Goal: Complete application form: Complete application form

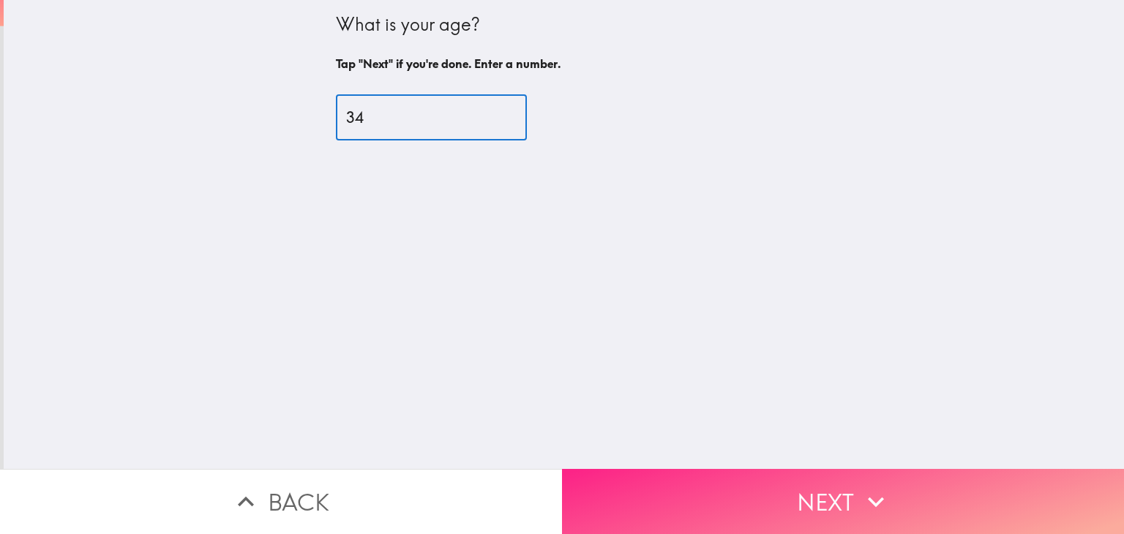
type input "34"
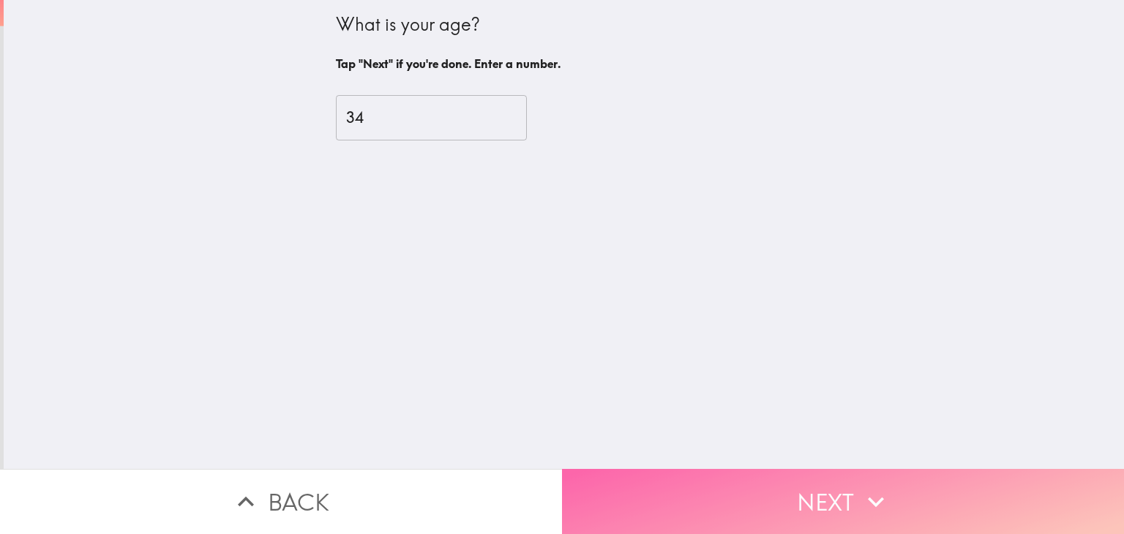
click at [772, 506] on button "Next" at bounding box center [843, 501] width 562 height 65
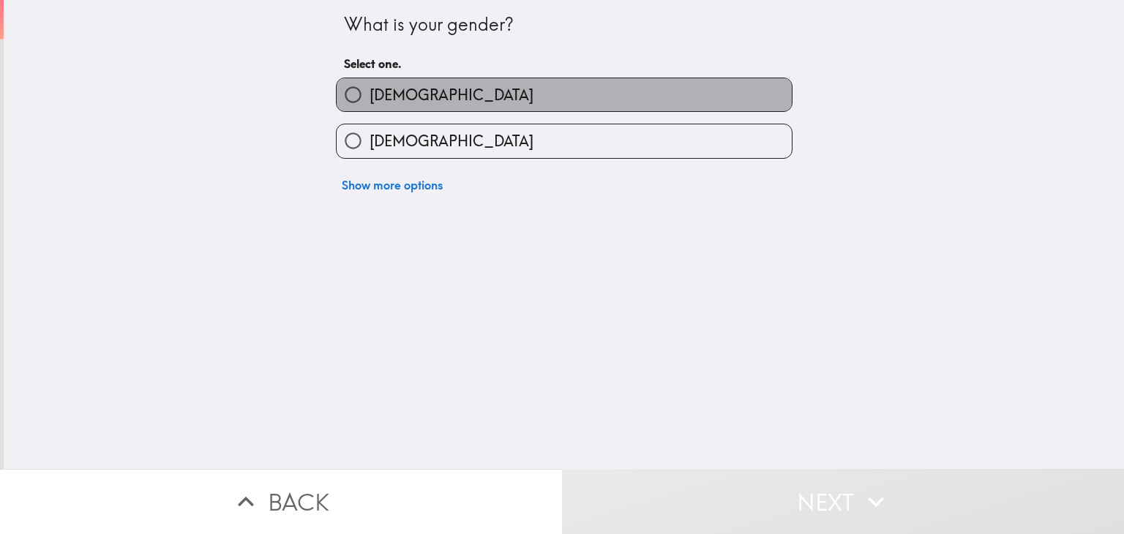
click at [530, 80] on label "[DEMOGRAPHIC_DATA]" at bounding box center [563, 94] width 455 height 33
click at [369, 80] on input "[DEMOGRAPHIC_DATA]" at bounding box center [352, 94] width 33 height 33
radio input "true"
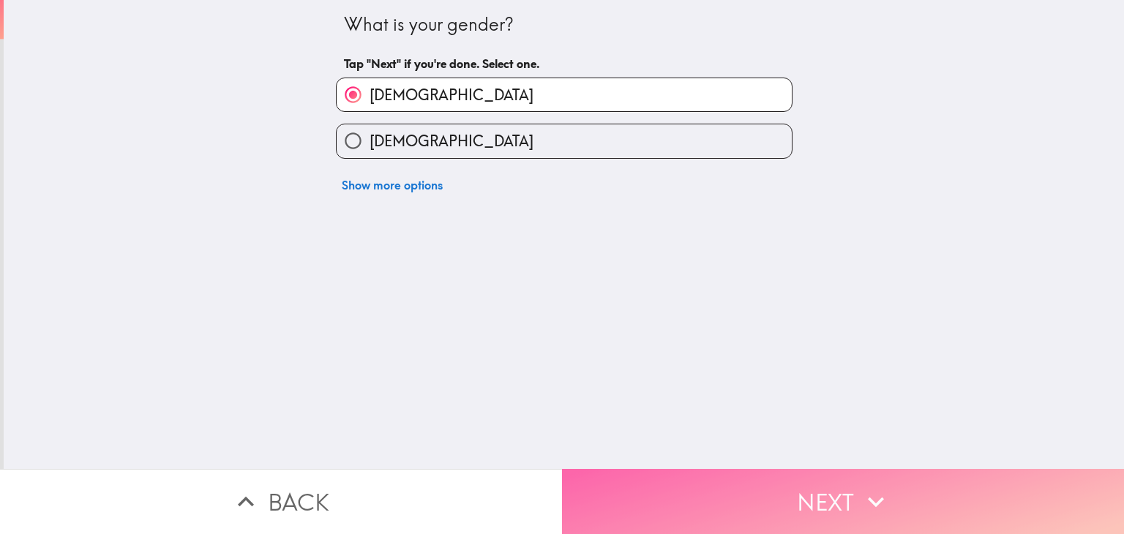
click at [748, 473] on button "Next" at bounding box center [843, 501] width 562 height 65
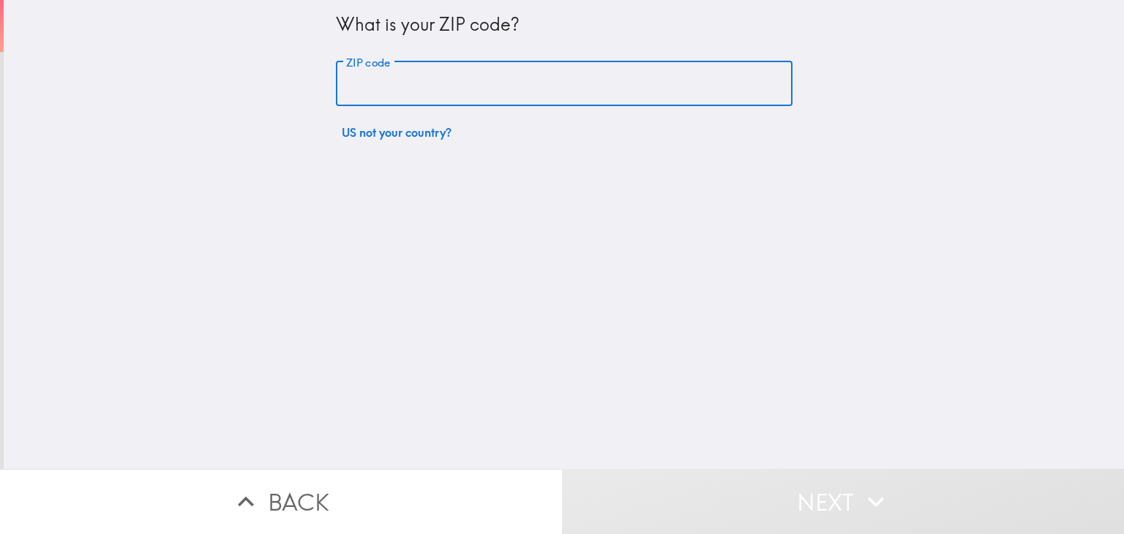
click at [414, 85] on input "ZIP code" at bounding box center [564, 83] width 456 height 45
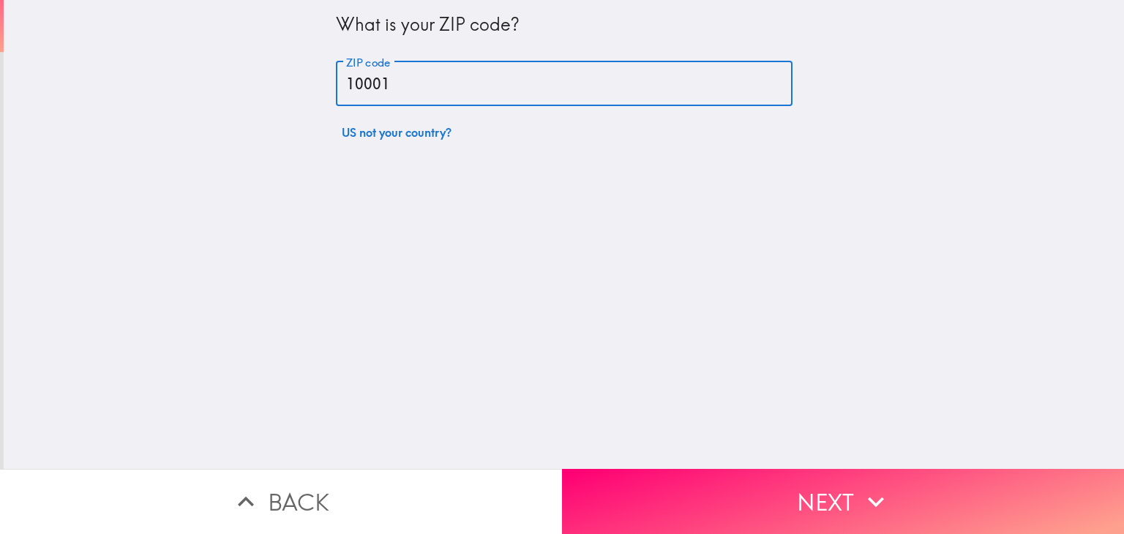
type input "10001"
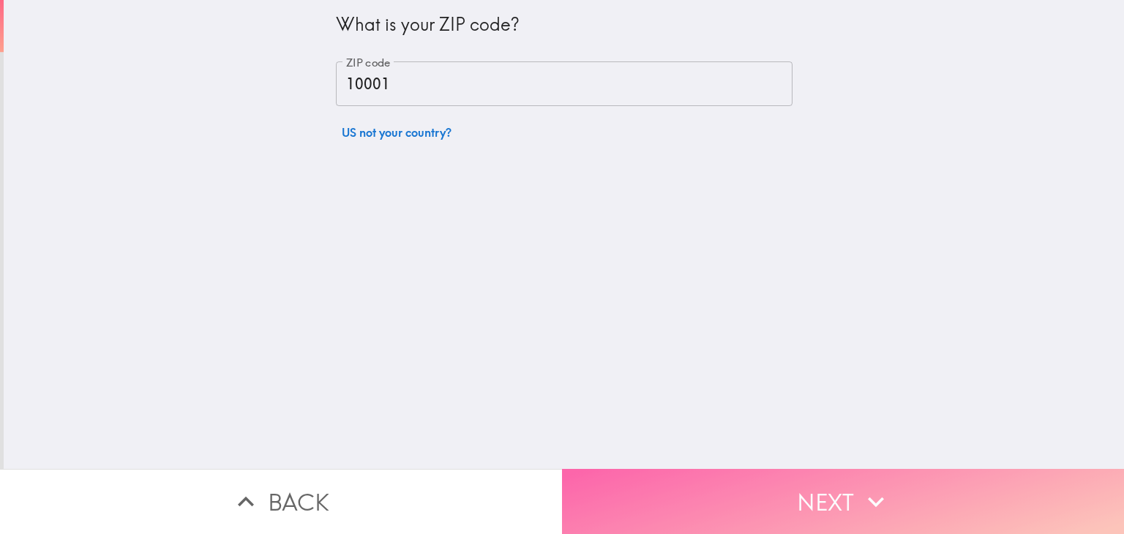
click at [846, 470] on button "Next" at bounding box center [843, 501] width 562 height 65
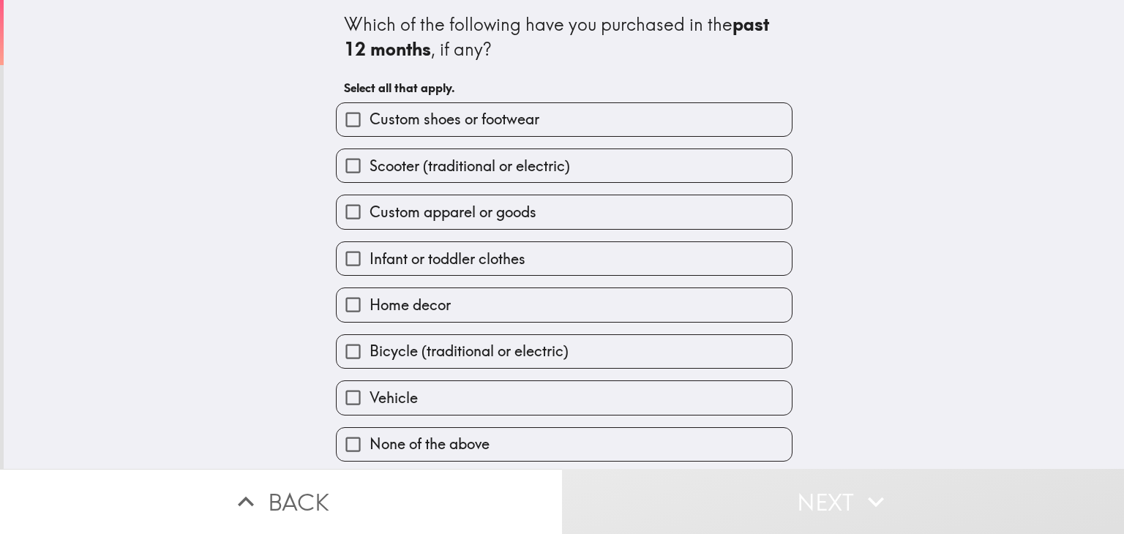
scroll to position [1, 0]
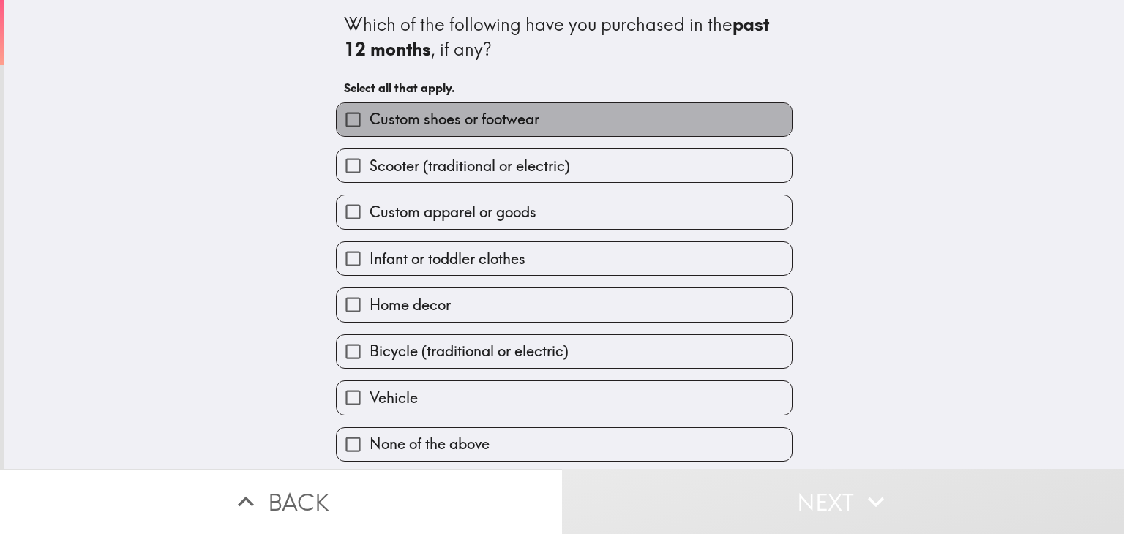
click at [600, 119] on label "Custom shoes or footwear" at bounding box center [563, 119] width 455 height 33
click at [369, 119] on input "Custom shoes or footwear" at bounding box center [352, 119] width 33 height 33
checkbox input "true"
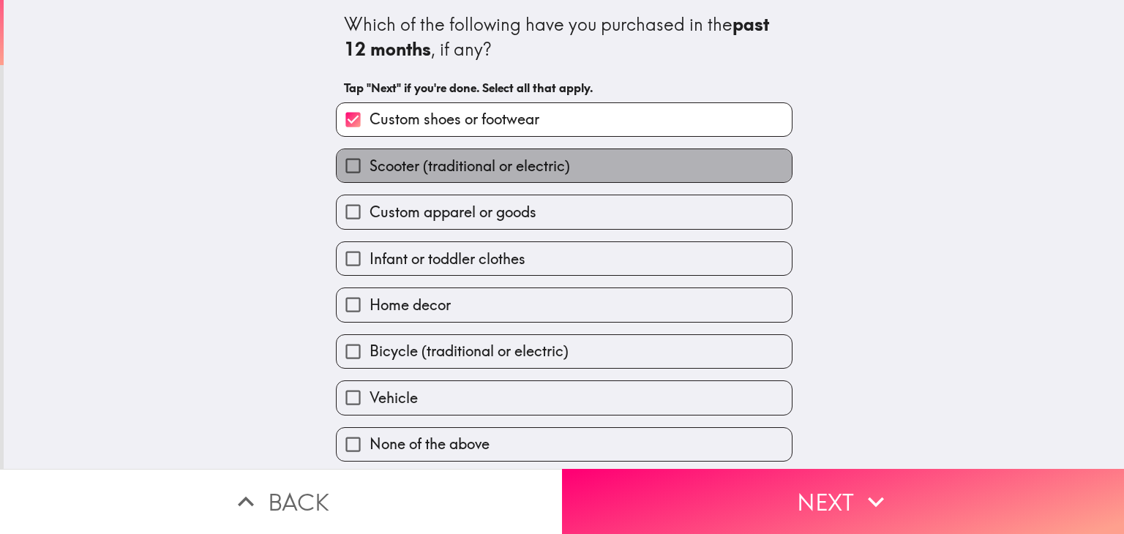
click at [552, 164] on span "Scooter (traditional or electric)" at bounding box center [469, 166] width 200 height 20
click at [369, 164] on input "Scooter (traditional or electric)" at bounding box center [352, 165] width 33 height 33
checkbox input "true"
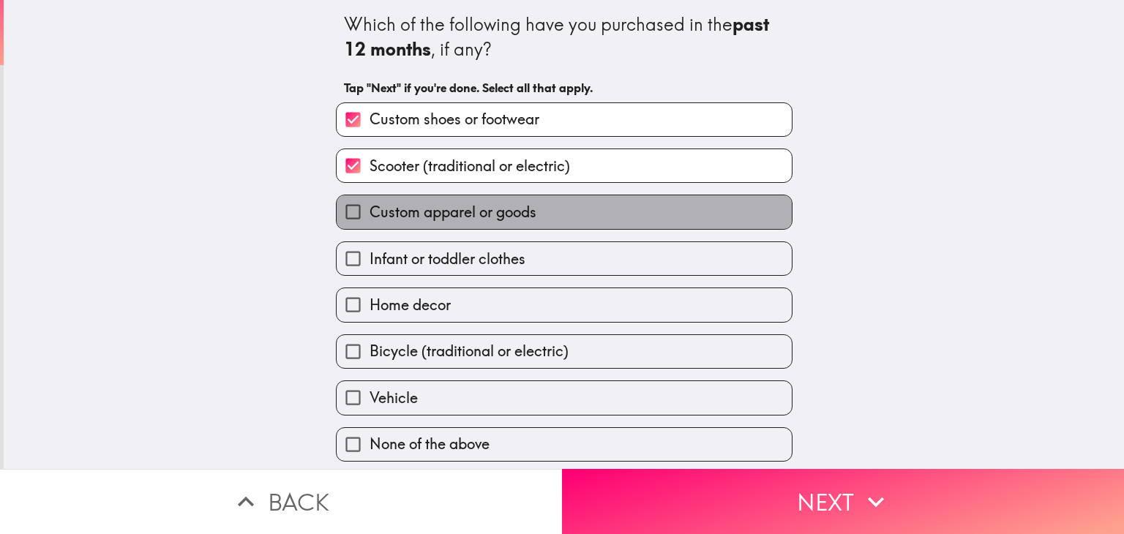
click at [517, 207] on span "Custom apparel or goods" at bounding box center [452, 212] width 167 height 20
click at [369, 207] on input "Custom apparel or goods" at bounding box center [352, 211] width 33 height 33
checkbox input "true"
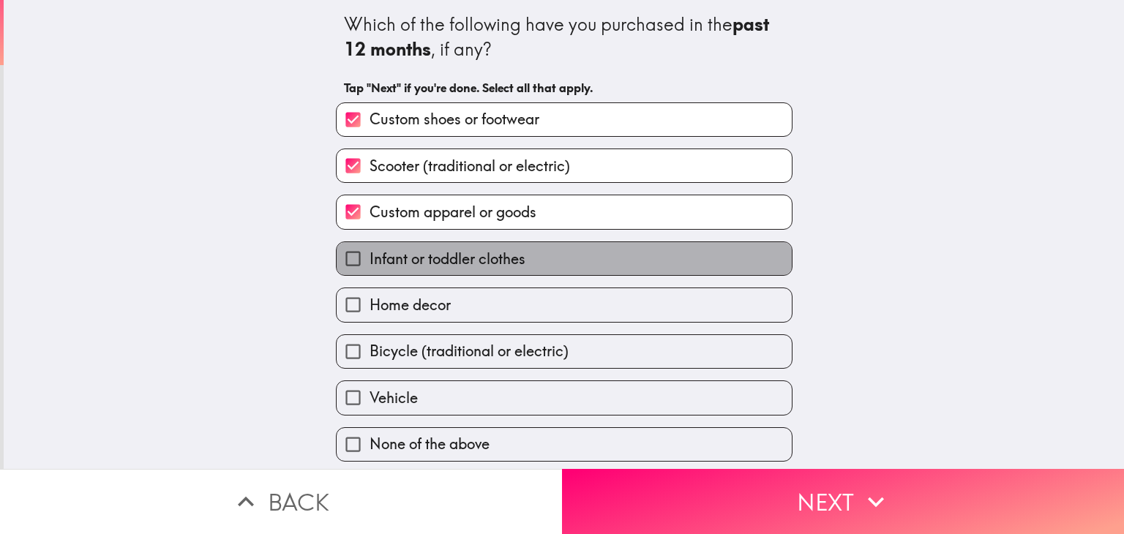
click at [498, 250] on span "Infant or toddler clothes" at bounding box center [447, 259] width 156 height 20
click at [369, 250] on input "Infant or toddler clothes" at bounding box center [352, 258] width 33 height 33
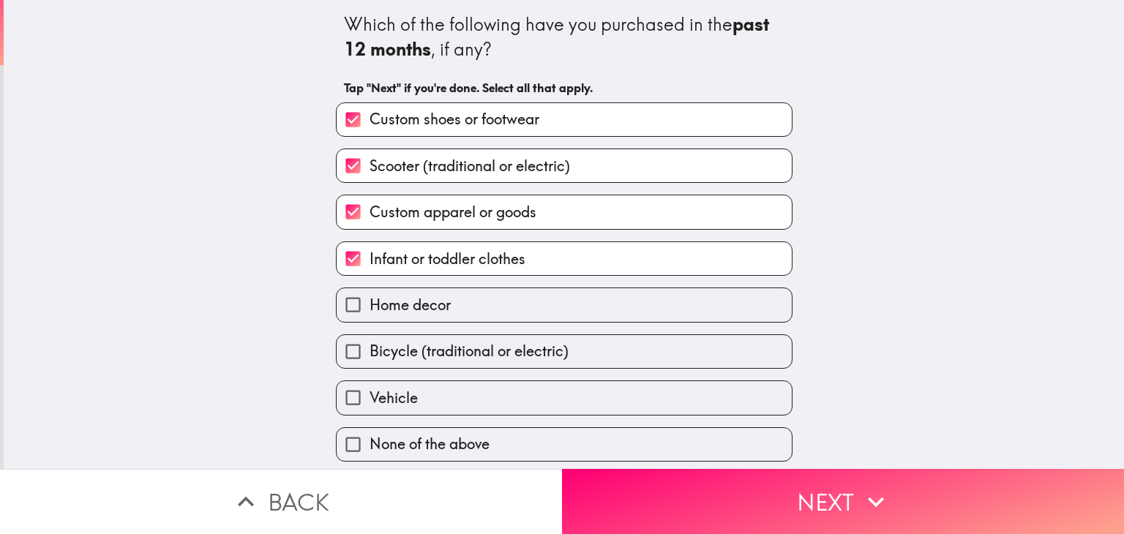
click at [498, 250] on span "Infant or toddler clothes" at bounding box center [447, 259] width 156 height 20
click at [369, 250] on input "Infant or toddler clothes" at bounding box center [352, 258] width 33 height 33
checkbox input "false"
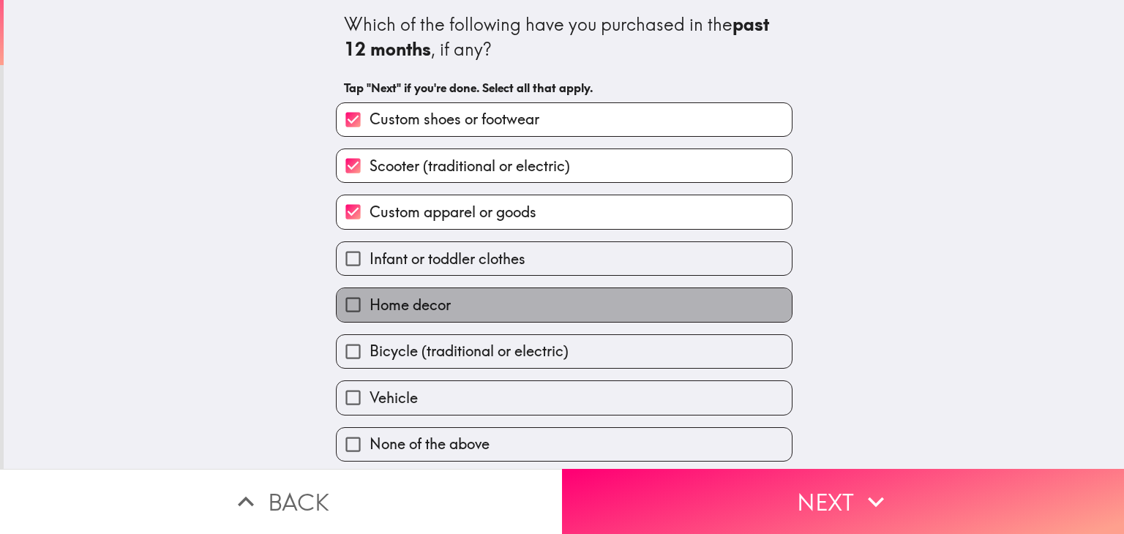
click at [471, 308] on label "Home decor" at bounding box center [563, 304] width 455 height 33
click at [369, 308] on input "Home decor" at bounding box center [352, 304] width 33 height 33
checkbox input "true"
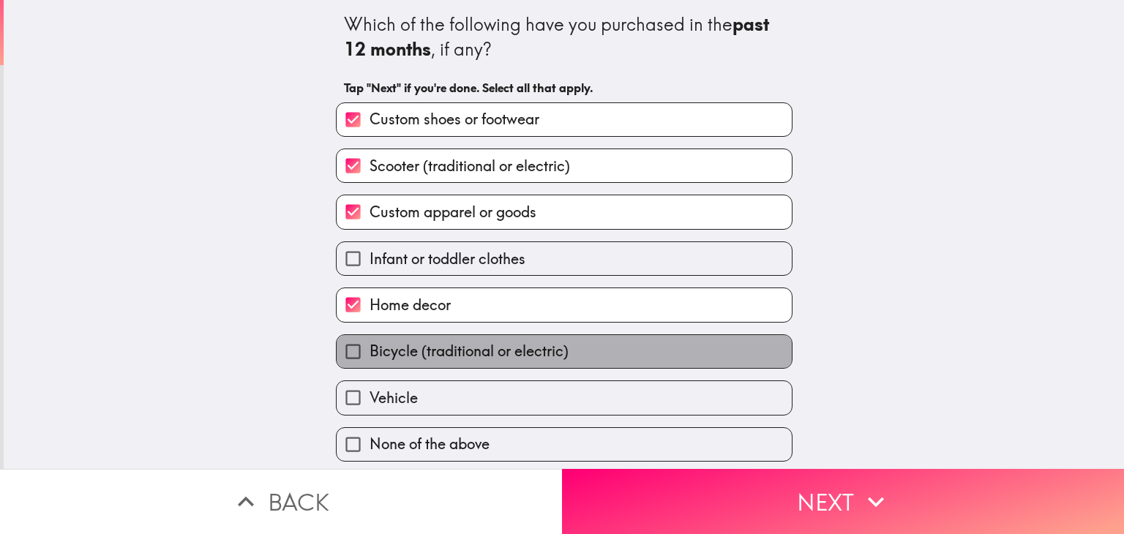
click at [474, 345] on span "Bicycle (traditional or electric)" at bounding box center [468, 351] width 199 height 20
click at [369, 345] on input "Bicycle (traditional or electric)" at bounding box center [352, 351] width 33 height 33
checkbox input "true"
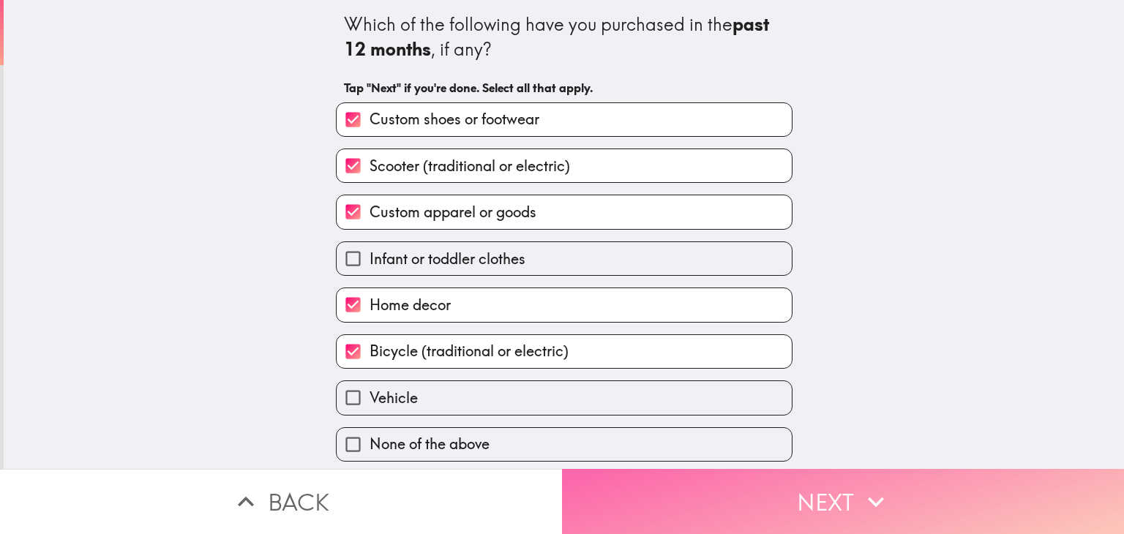
click at [688, 478] on button "Next" at bounding box center [843, 501] width 562 height 65
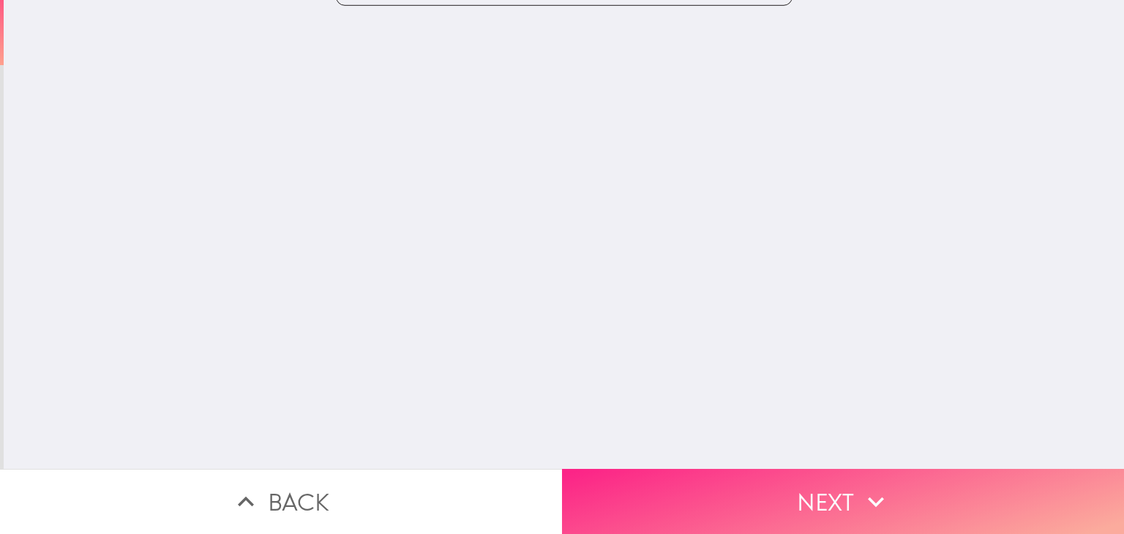
scroll to position [0, 0]
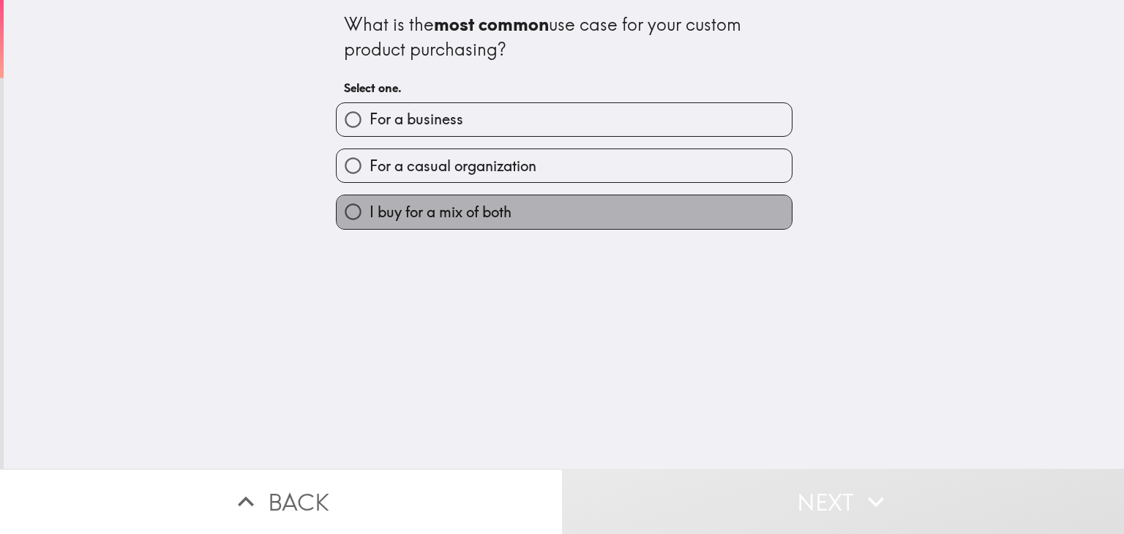
click at [524, 225] on label "I buy for a mix of both" at bounding box center [563, 211] width 455 height 33
click at [369, 225] on input "I buy for a mix of both" at bounding box center [352, 211] width 33 height 33
radio input "true"
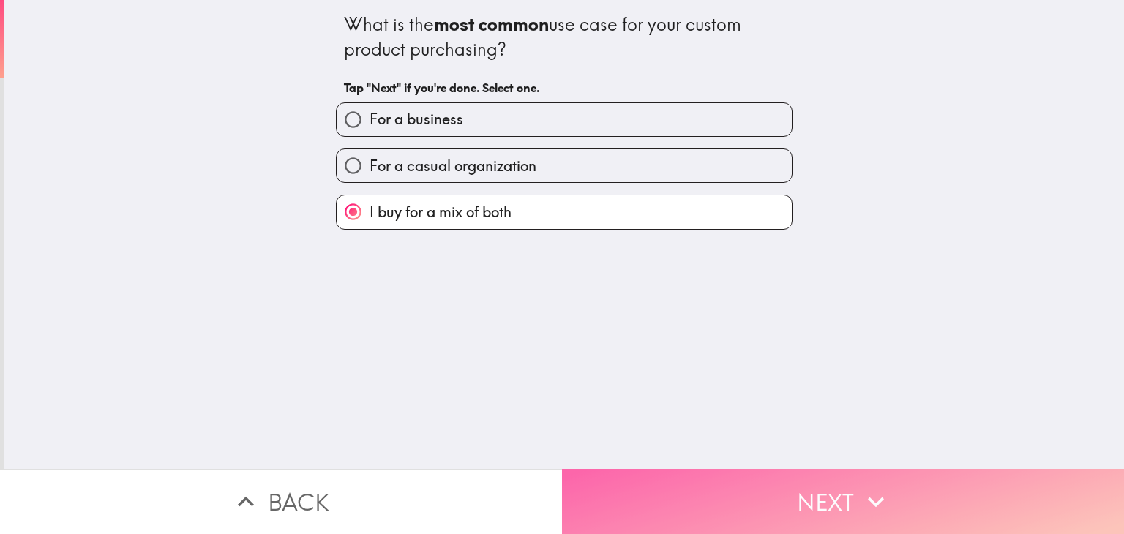
click at [701, 483] on button "Next" at bounding box center [843, 501] width 562 height 65
